Goal: Task Accomplishment & Management: Manage account settings

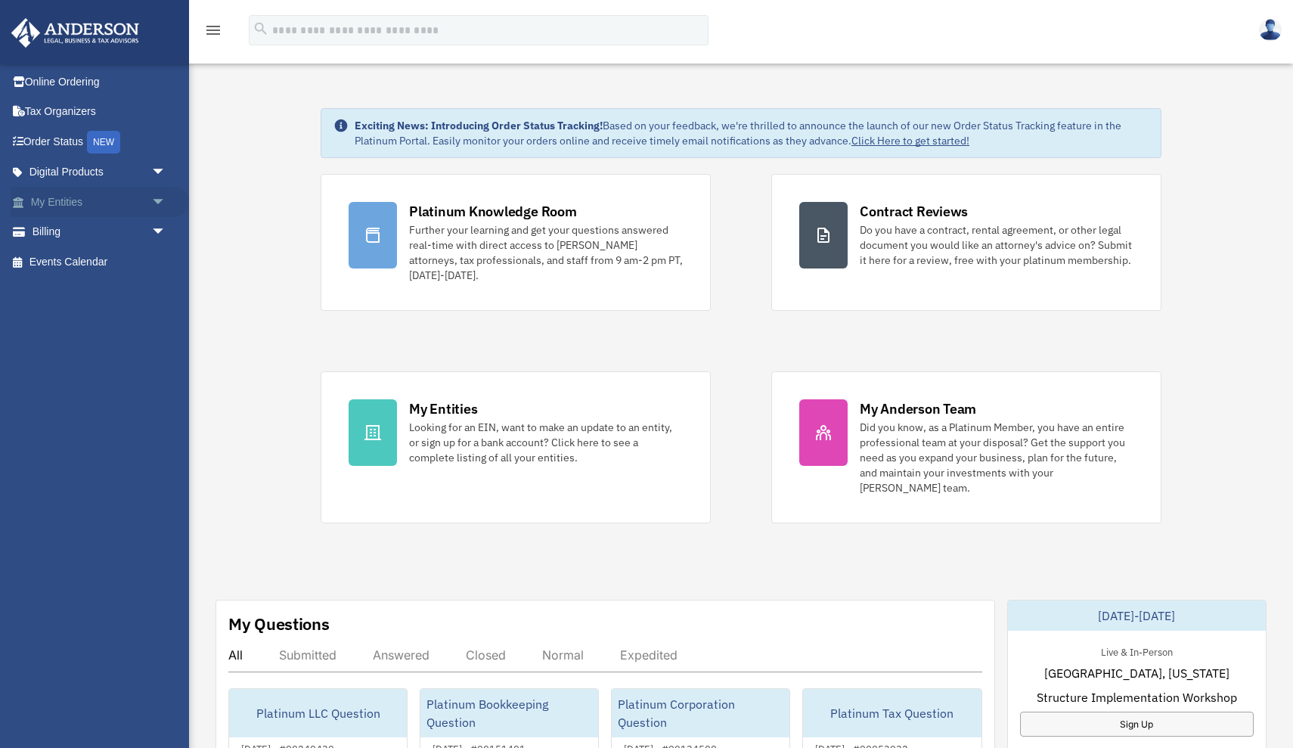
click at [54, 200] on link "My Entities arrow_drop_down" at bounding box center [100, 202] width 178 height 30
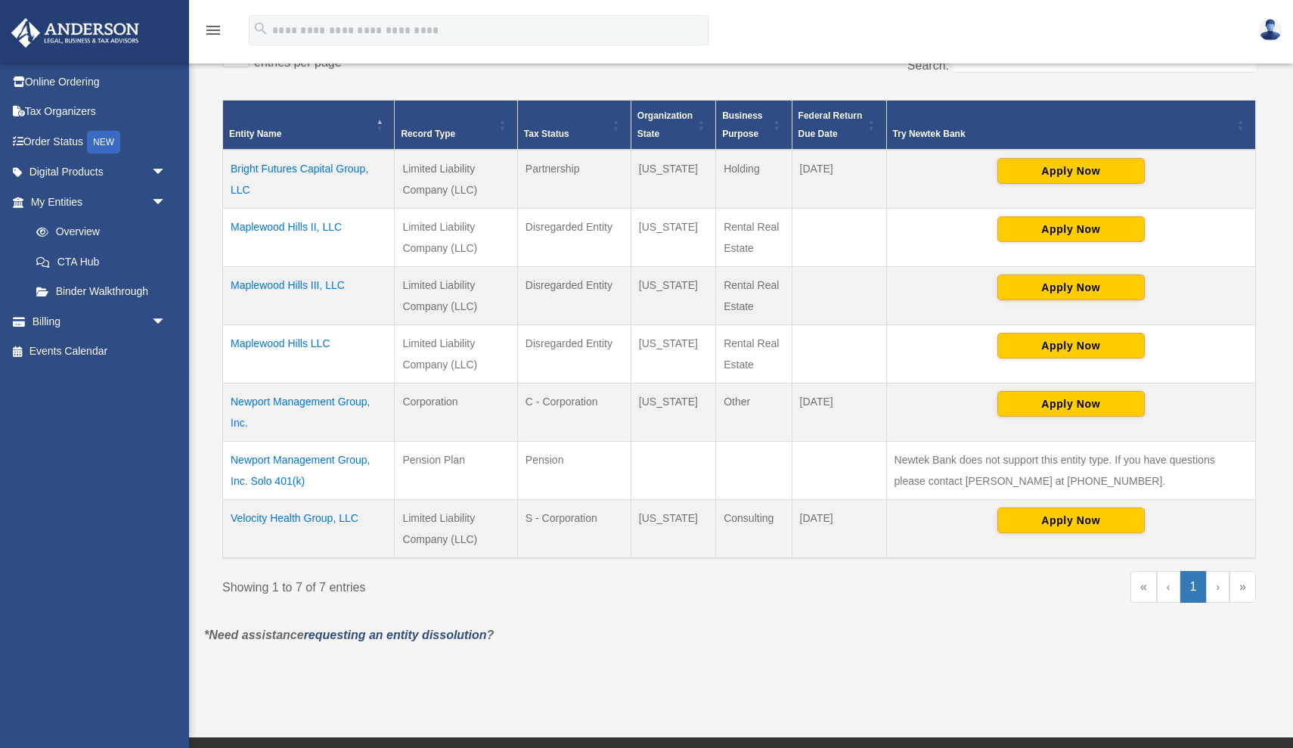
scroll to position [309, 0]
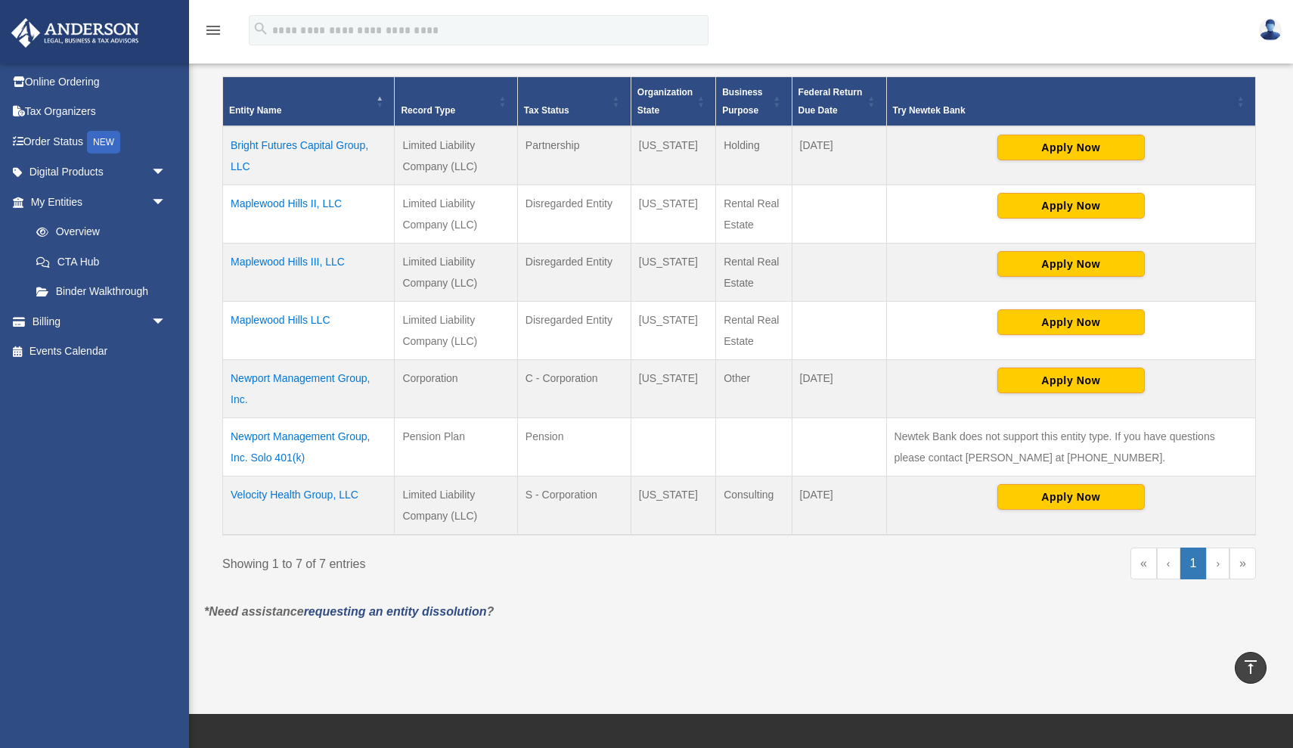
click at [311, 494] on td "Velocity Health Group, LLC" at bounding box center [309, 505] width 172 height 59
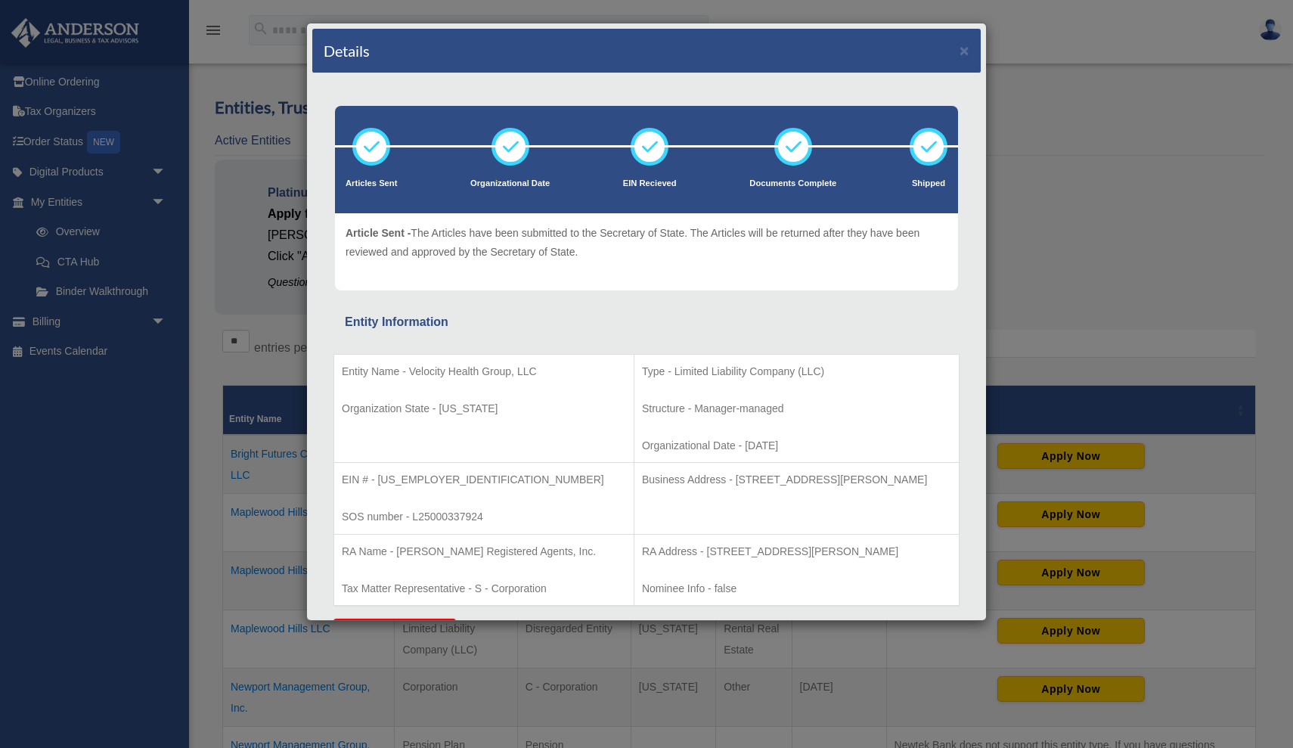
scroll to position [0, 0]
click at [965, 48] on button "×" at bounding box center [965, 50] width 10 height 16
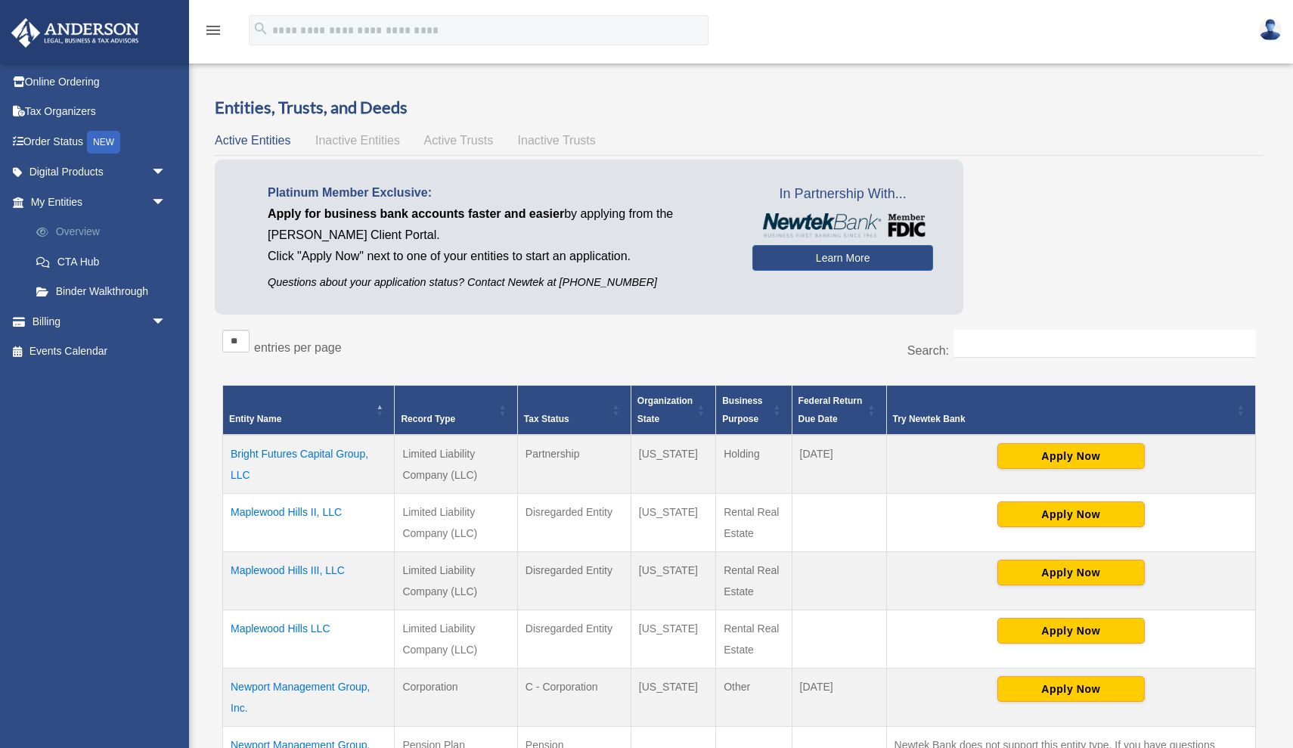
click at [74, 229] on link "Overview" at bounding box center [105, 232] width 168 height 30
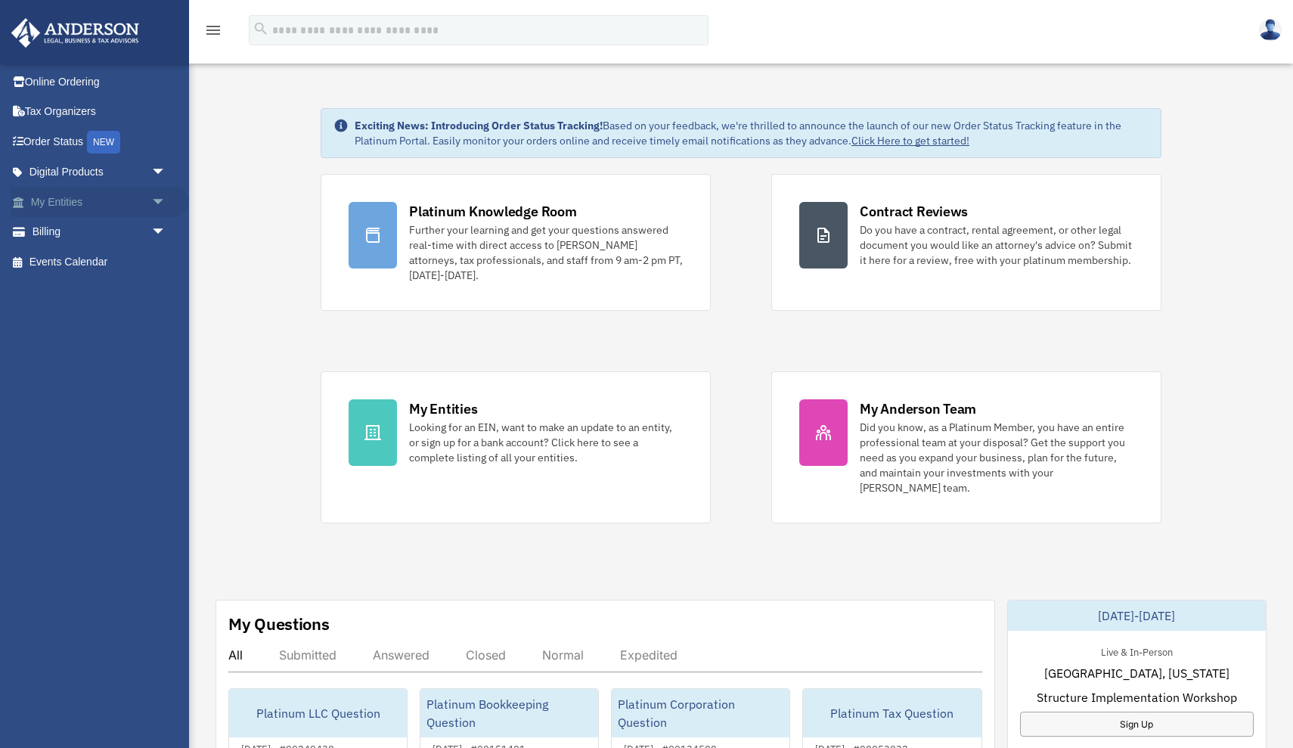
click at [64, 199] on link "My Entities arrow_drop_down" at bounding box center [100, 202] width 178 height 30
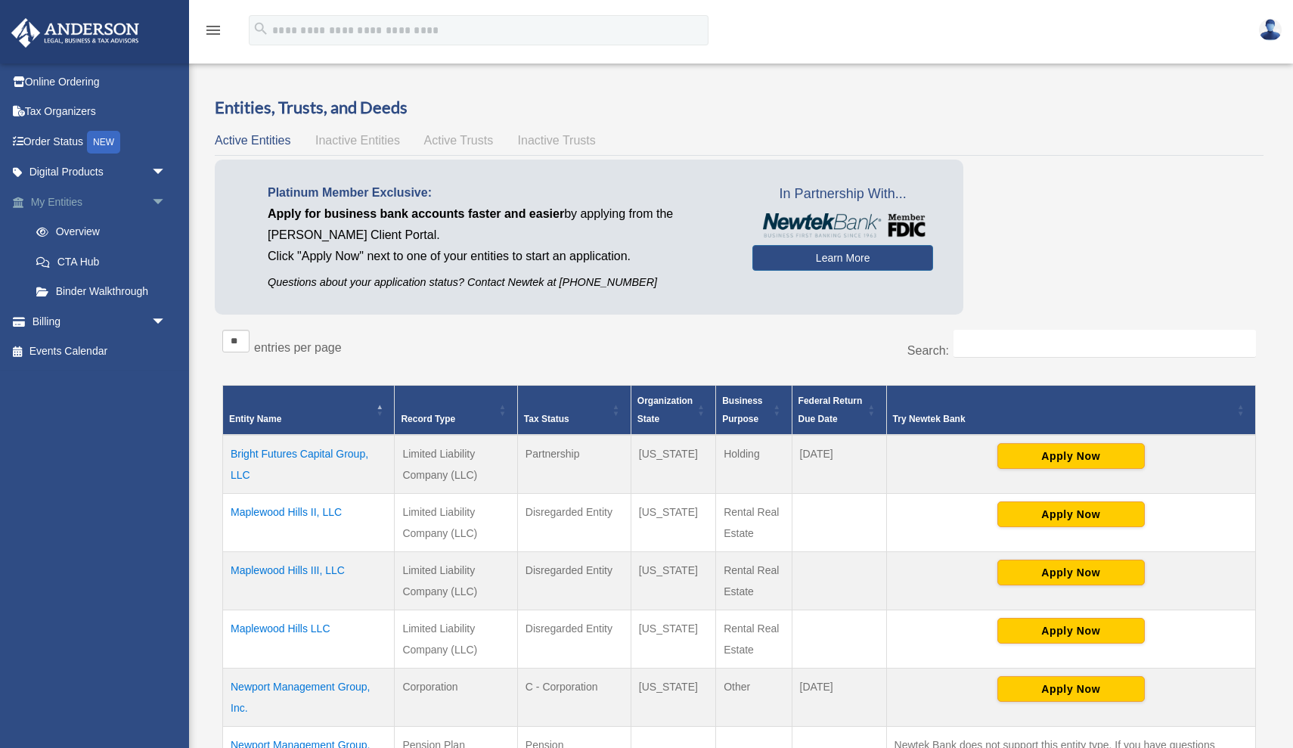
click at [157, 200] on span "arrow_drop_down" at bounding box center [166, 202] width 30 height 31
click at [157, 200] on span "arrow_drop_up" at bounding box center [166, 202] width 30 height 31
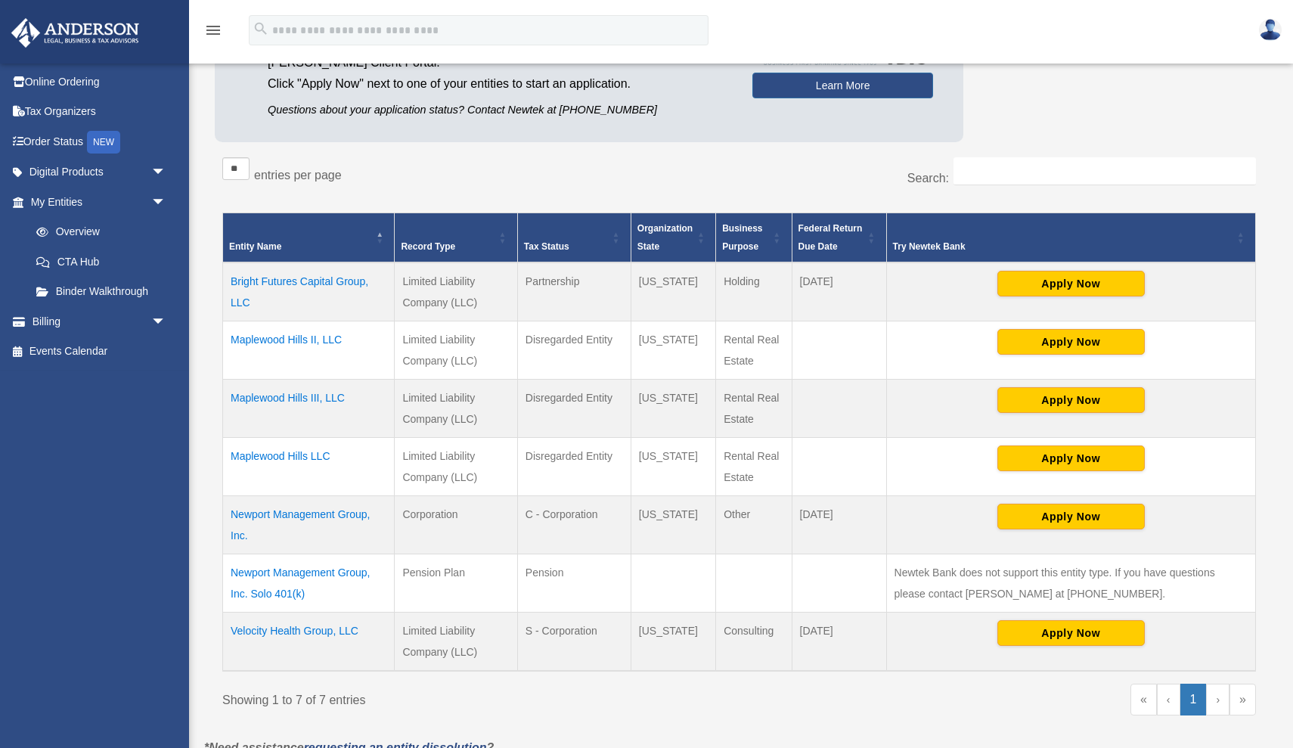
scroll to position [179, 0]
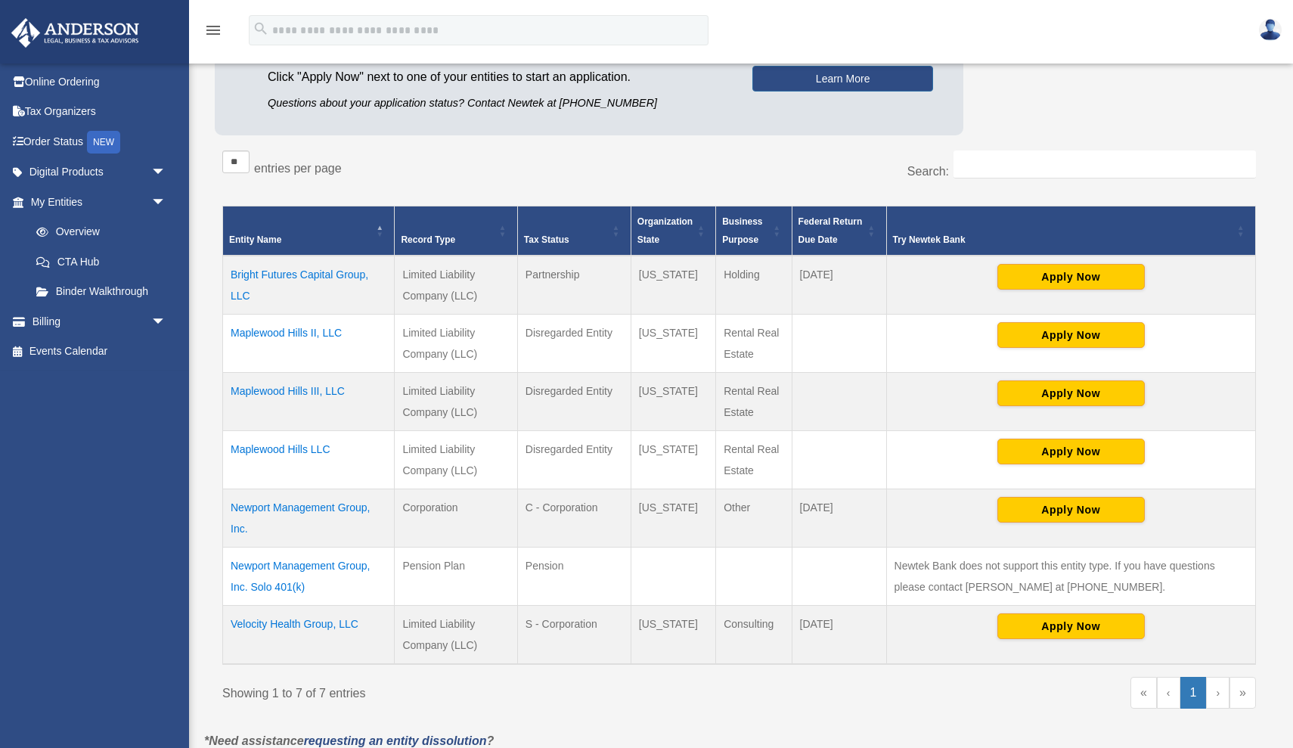
click at [281, 625] on td "Velocity Health Group, LLC" at bounding box center [309, 635] width 172 height 59
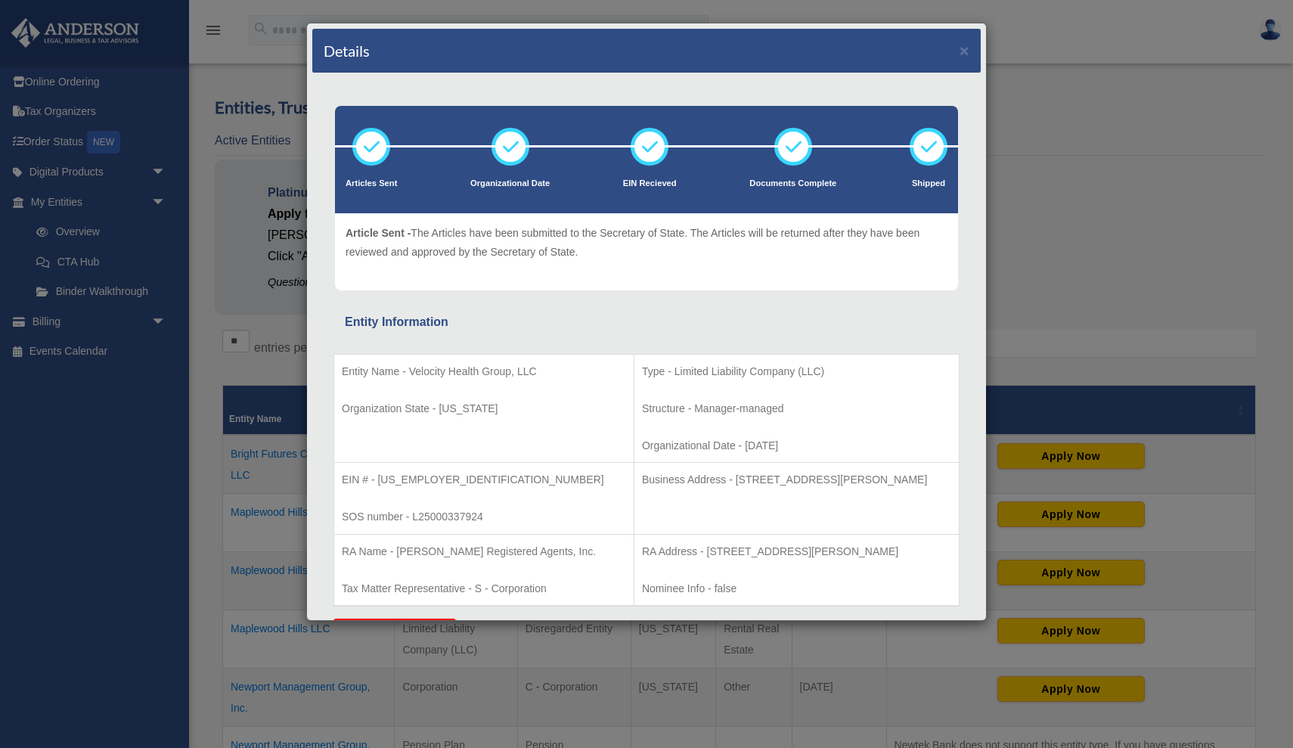
scroll to position [0, 0]
click at [65, 203] on div "Details × Articles Sent Organizational Date" at bounding box center [646, 374] width 1293 height 748
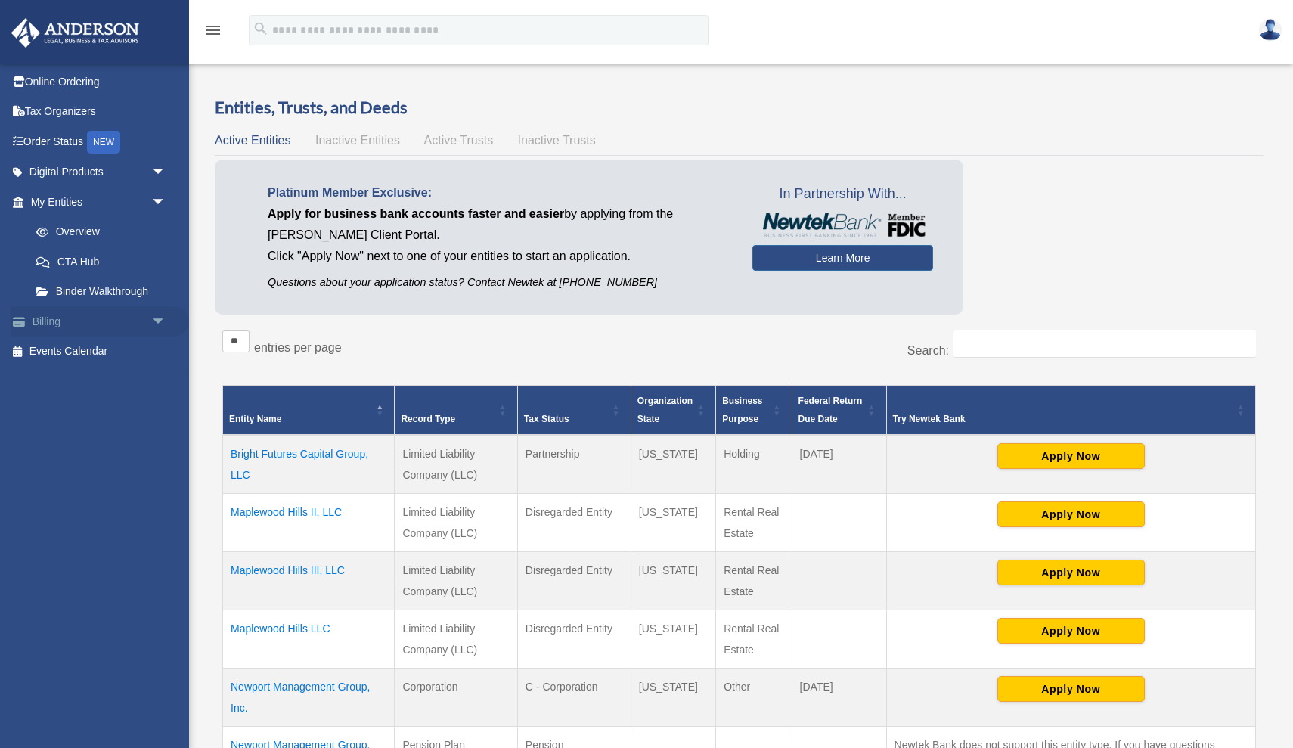
click at [51, 316] on link "Billing arrow_drop_down" at bounding box center [100, 321] width 178 height 30
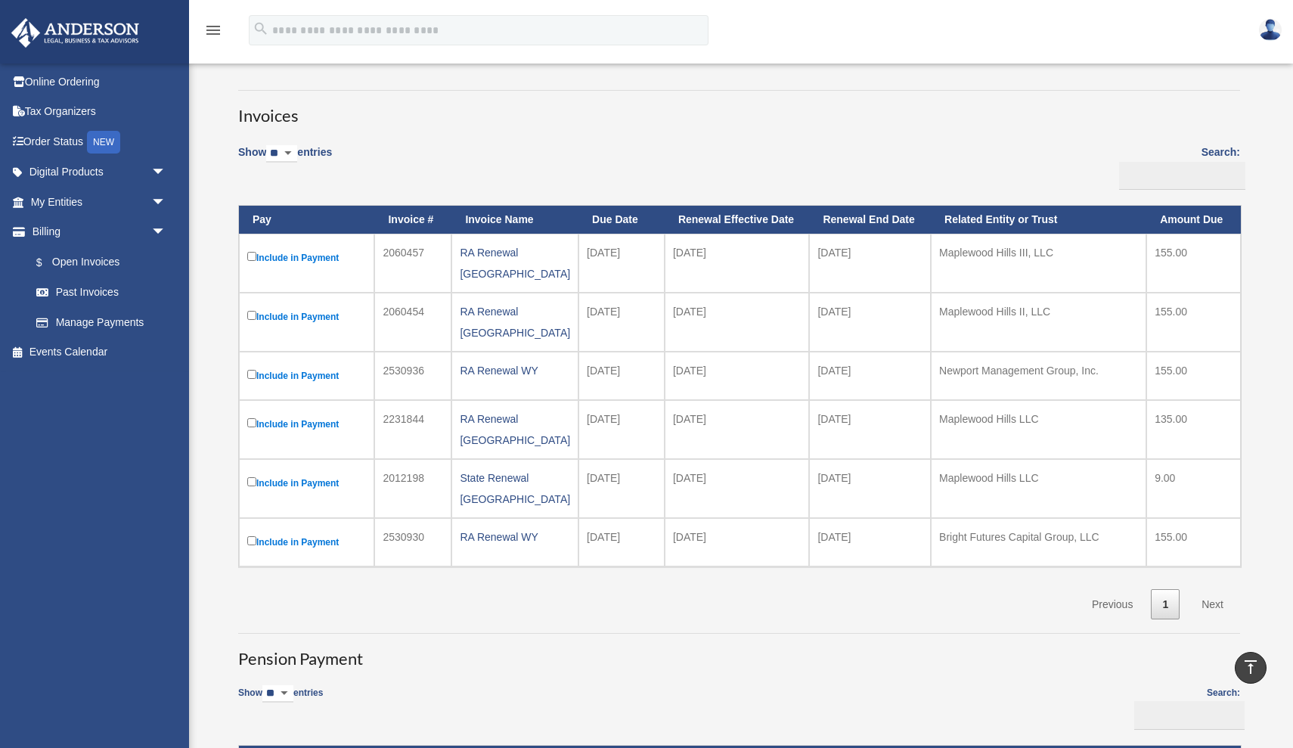
scroll to position [59, 0]
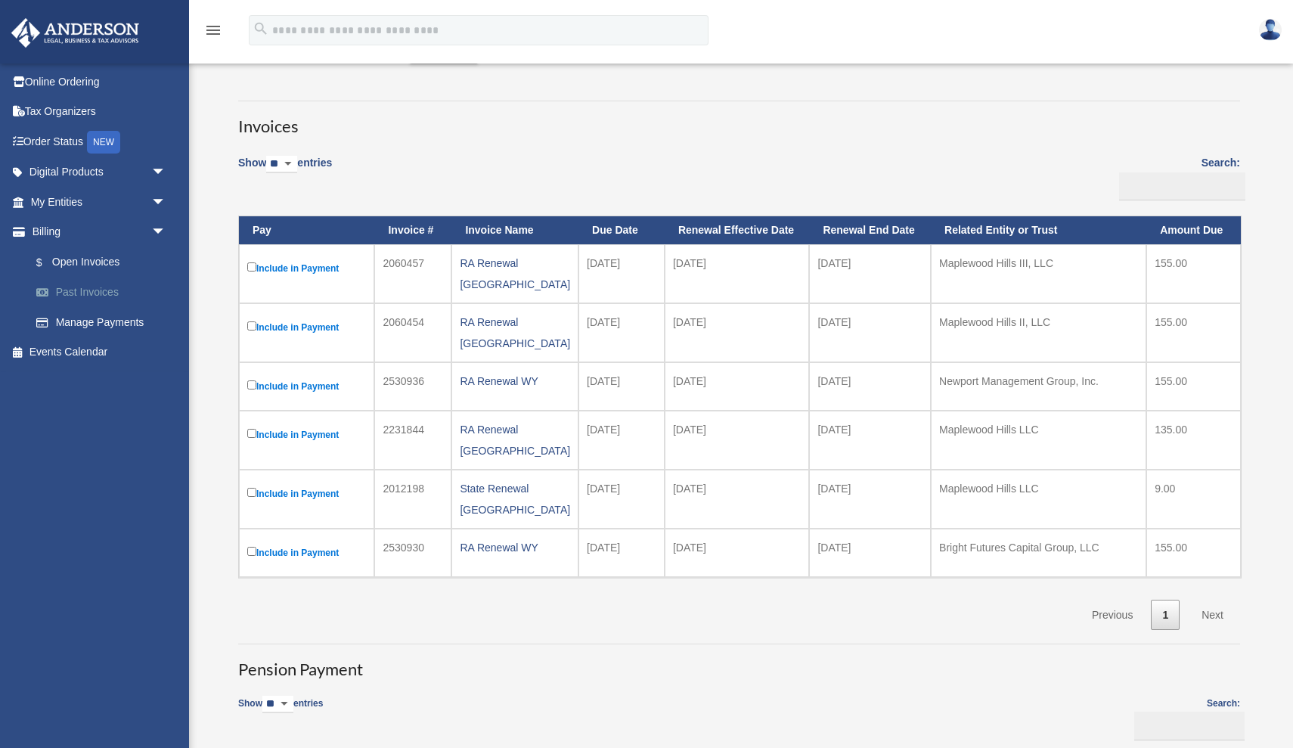
click at [98, 291] on link "Past Invoices" at bounding box center [105, 293] width 168 height 30
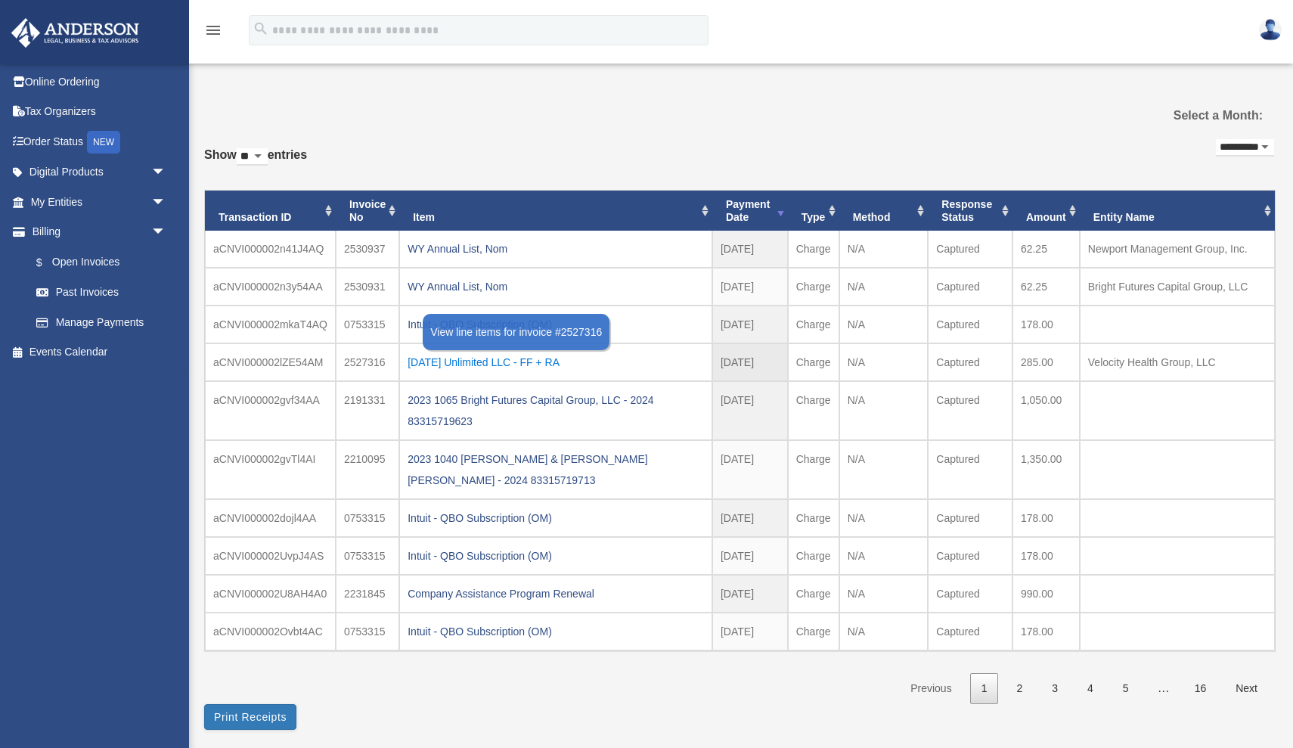
click at [486, 360] on div "[DATE] Unlimited LLC - FF + RA" at bounding box center [556, 362] width 296 height 21
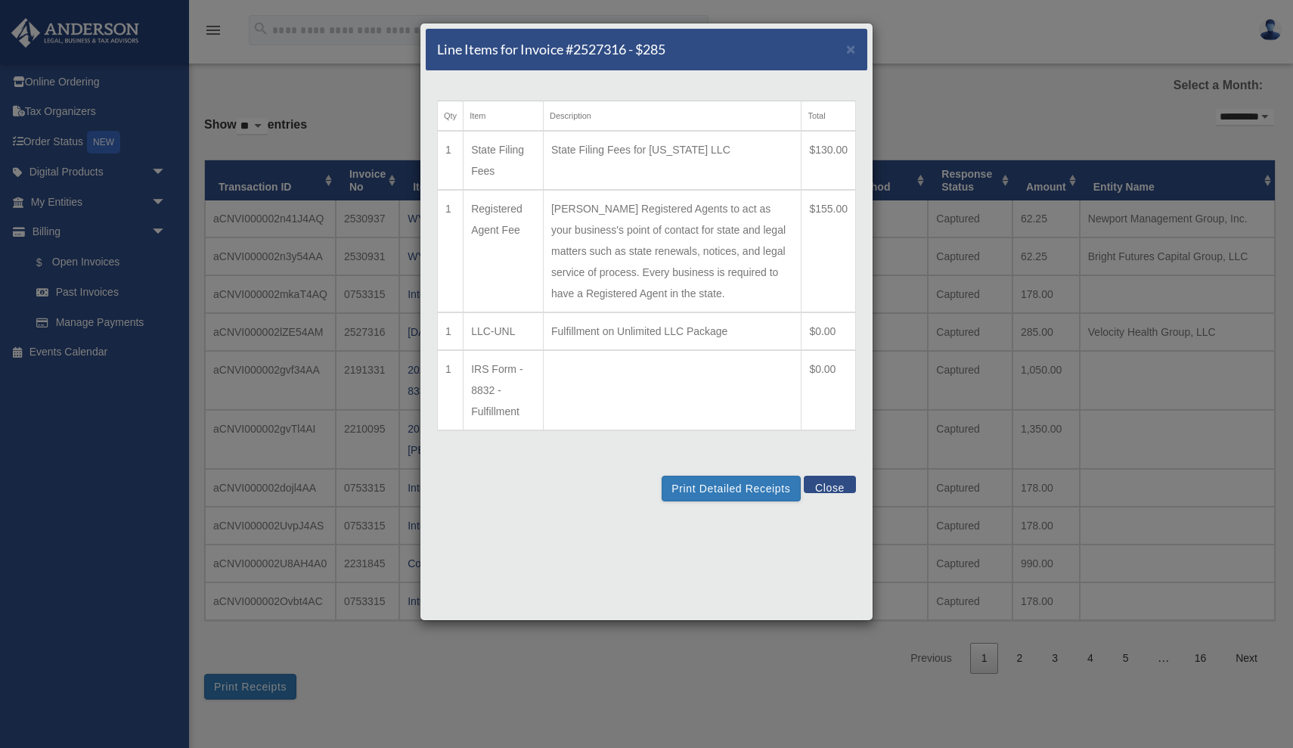
scroll to position [29, 0]
click at [854, 52] on span "×" at bounding box center [851, 48] width 10 height 17
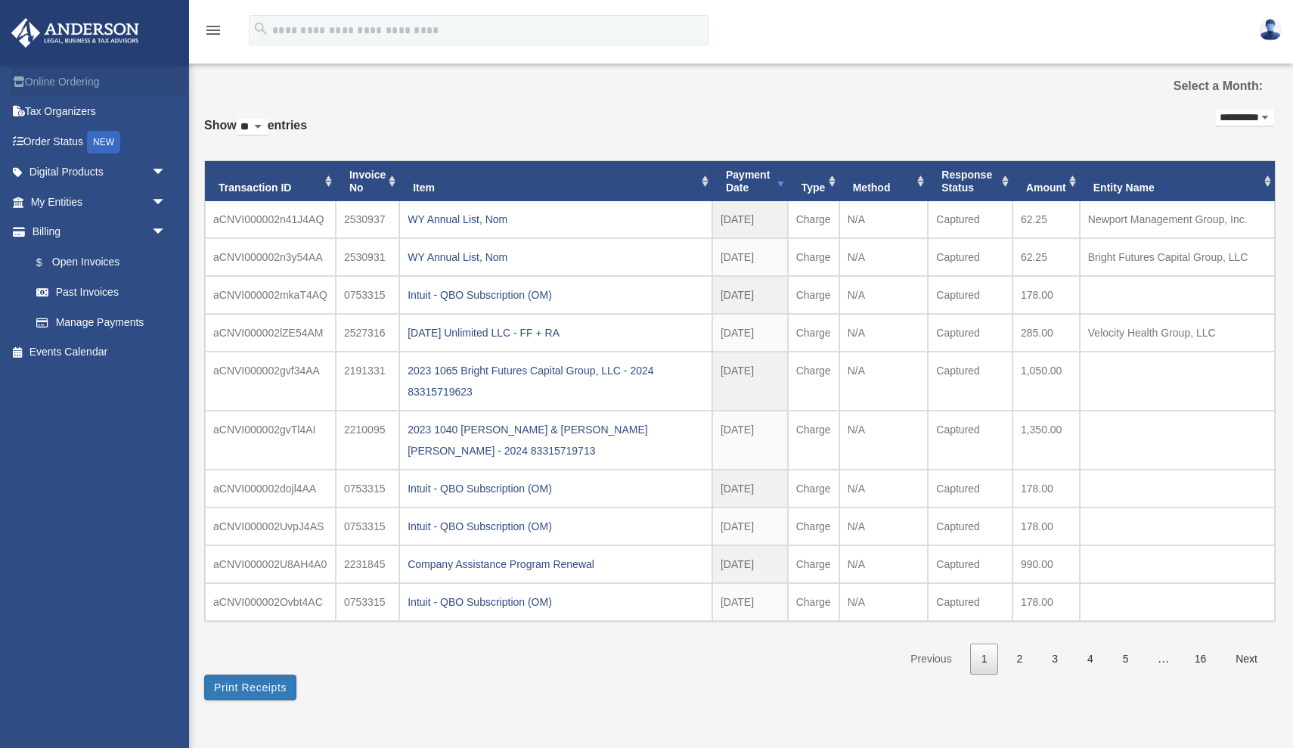
click at [60, 82] on link "Online Ordering" at bounding box center [100, 82] width 178 height 30
